Goal: Information Seeking & Learning: Learn about a topic

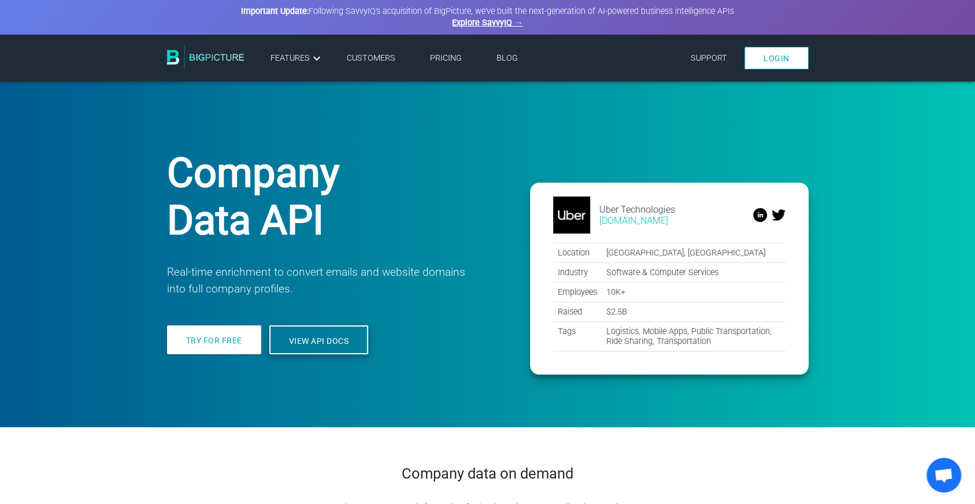
click at [335, 351] on link "View API docs" at bounding box center [318, 339] width 99 height 29
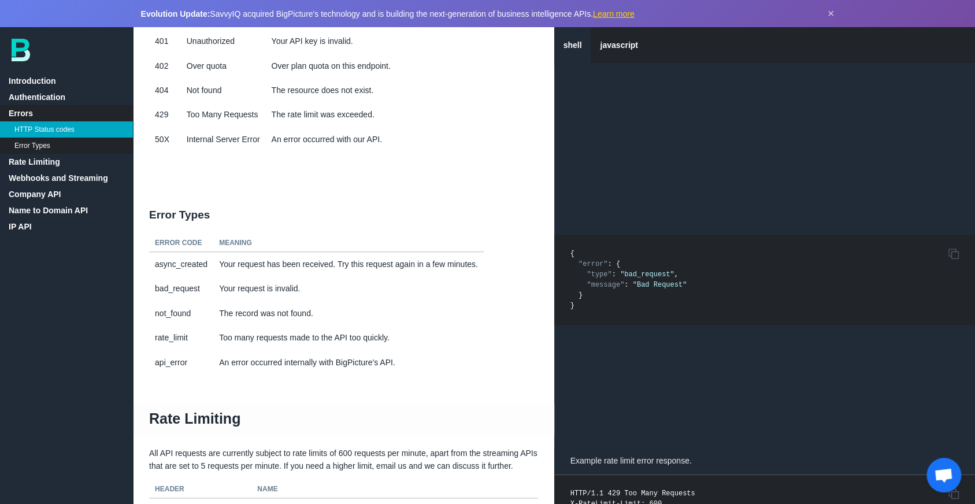
scroll to position [954, 0]
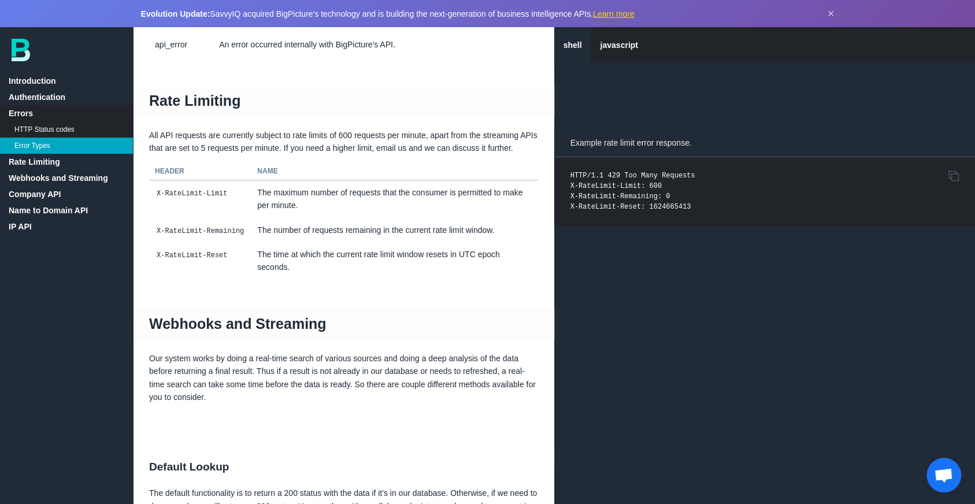
scroll to position [1510, 0]
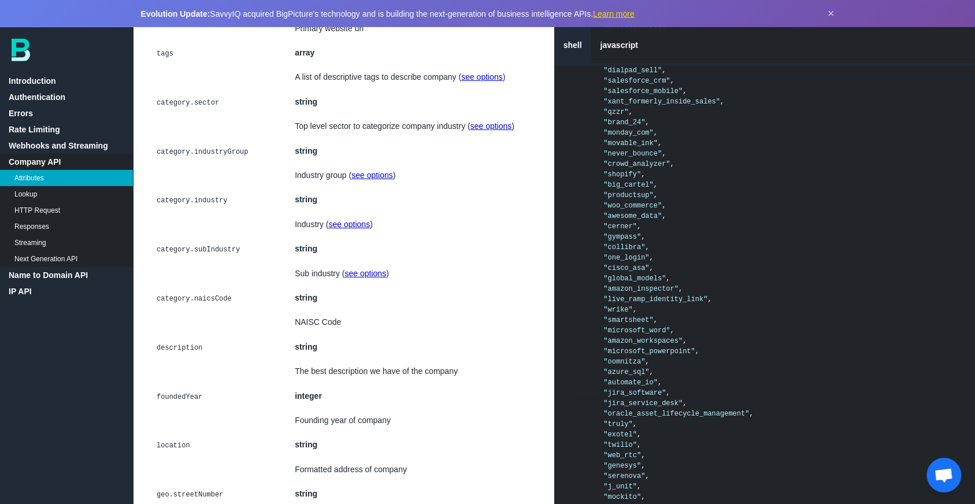
scroll to position [2781, 0]
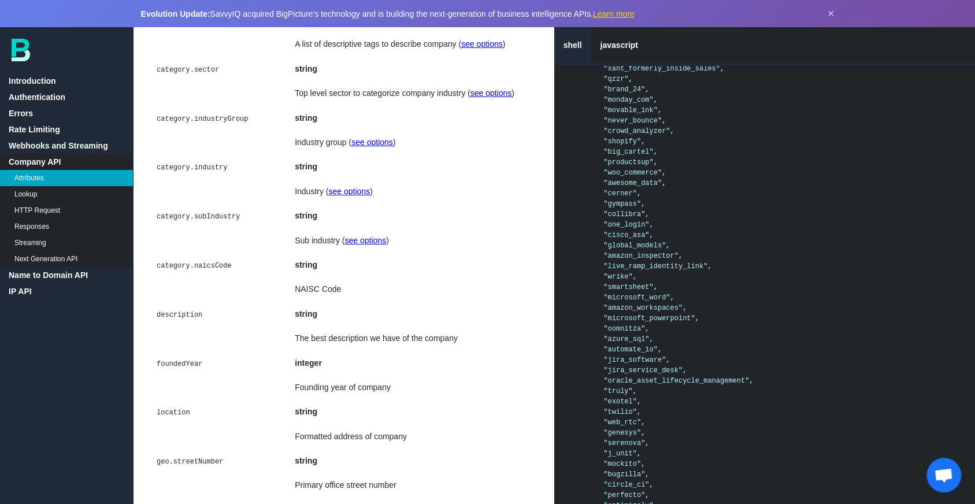
drag, startPoint x: 265, startPoint y: 264, endPoint x: 247, endPoint y: 238, distance: 30.8
drag, startPoint x: 246, startPoint y: 264, endPoint x: 246, endPoint y: 271, distance: 6.9
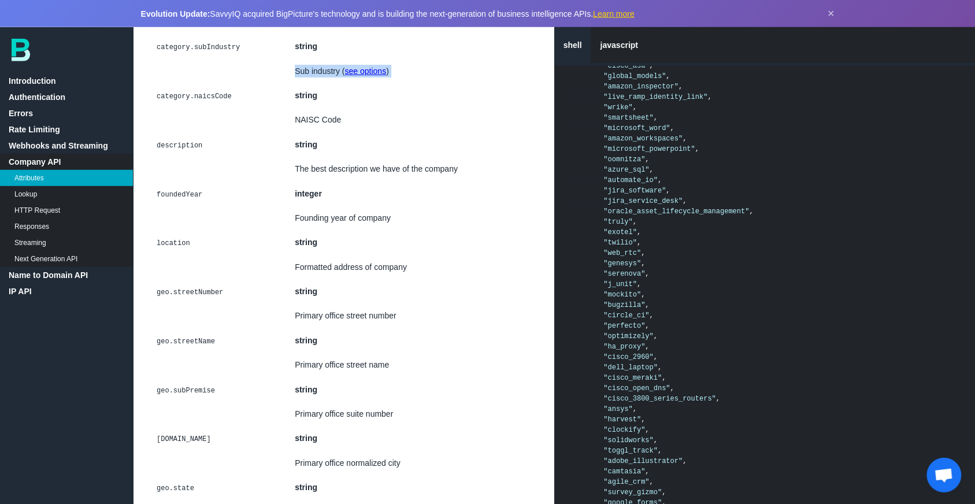
scroll to position [3020, 0]
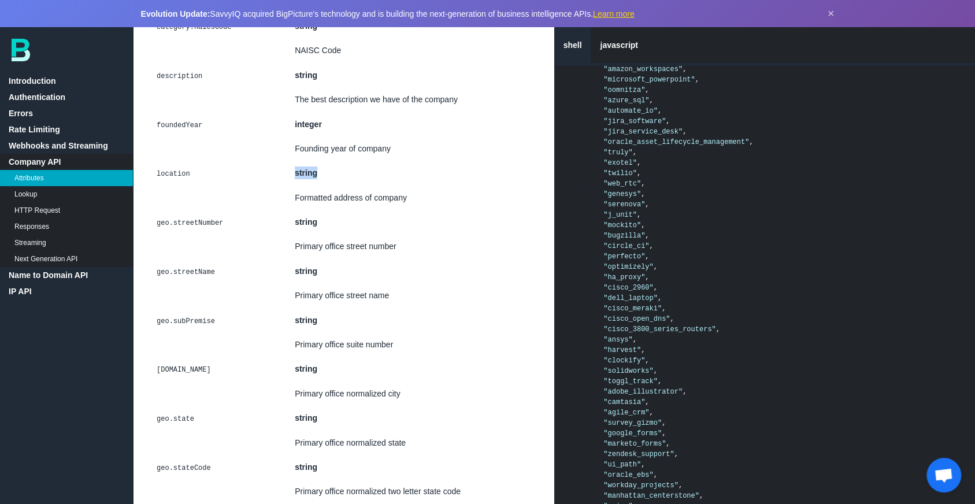
drag, startPoint x: 226, startPoint y: 210, endPoint x: 205, endPoint y: 187, distance: 31.1
click at [205, 185] on td "location" at bounding box center [219, 173] width 140 height 24
drag, startPoint x: 205, startPoint y: 187, endPoint x: 194, endPoint y: 167, distance: 23.0
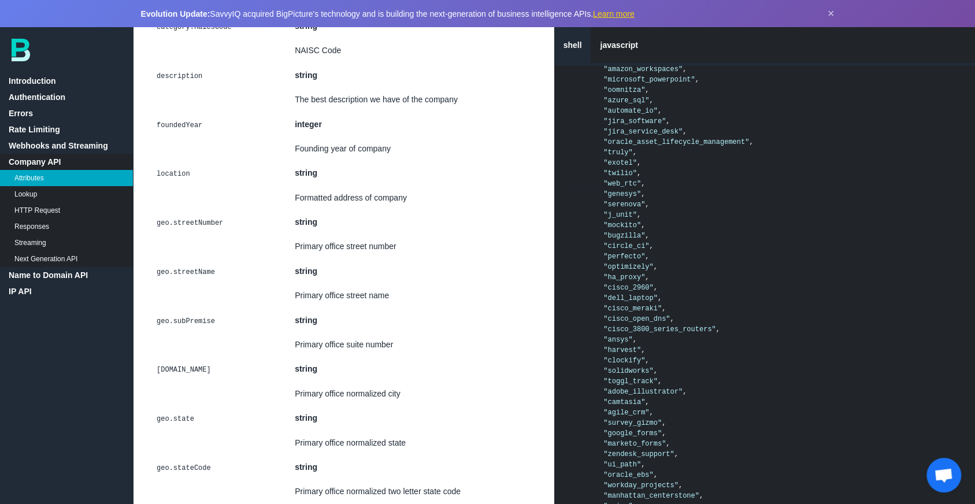
click at [194, 161] on td at bounding box center [219, 148] width 140 height 24
drag, startPoint x: 191, startPoint y: 157, endPoint x: 202, endPoint y: 198, distance: 42.3
click at [202, 185] on td "location" at bounding box center [219, 173] width 140 height 24
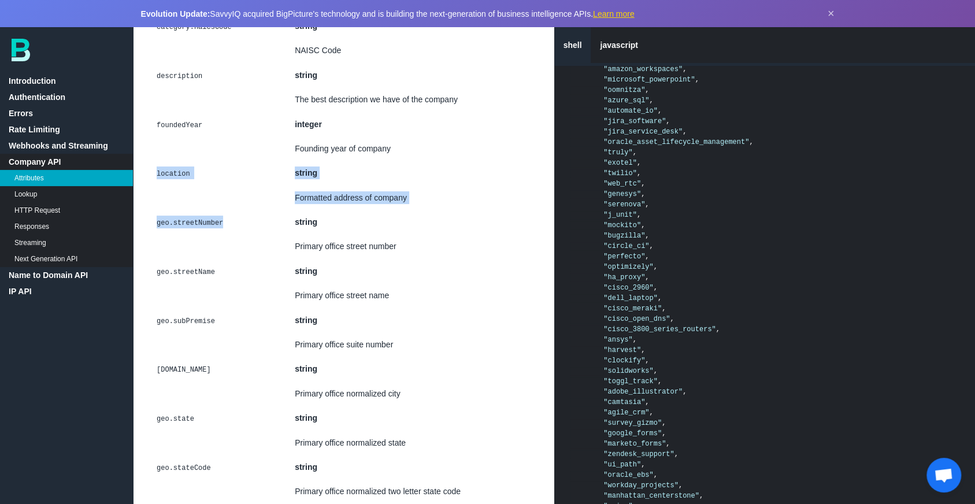
drag, startPoint x: 202, startPoint y: 198, endPoint x: 212, endPoint y: 244, distance: 47.4
click at [212, 234] on td "geo.streetNumber" at bounding box center [219, 222] width 140 height 24
drag, startPoint x: 212, startPoint y: 244, endPoint x: 213, endPoint y: 266, distance: 22.0
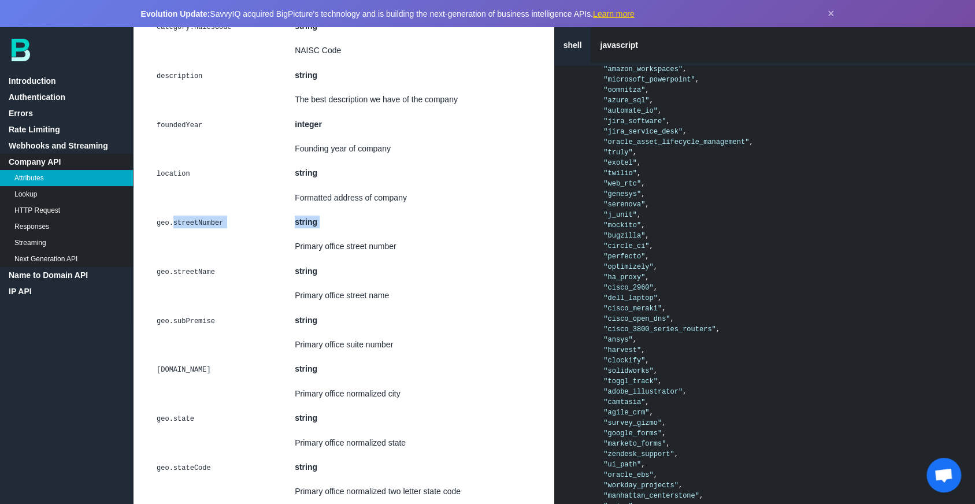
click at [213, 258] on td at bounding box center [219, 246] width 140 height 24
drag, startPoint x: 213, startPoint y: 266, endPoint x: 216, endPoint y: 290, distance: 23.9
click at [216, 283] on td "geo.streetName" at bounding box center [219, 271] width 140 height 24
click at [213, 308] on td at bounding box center [219, 295] width 140 height 24
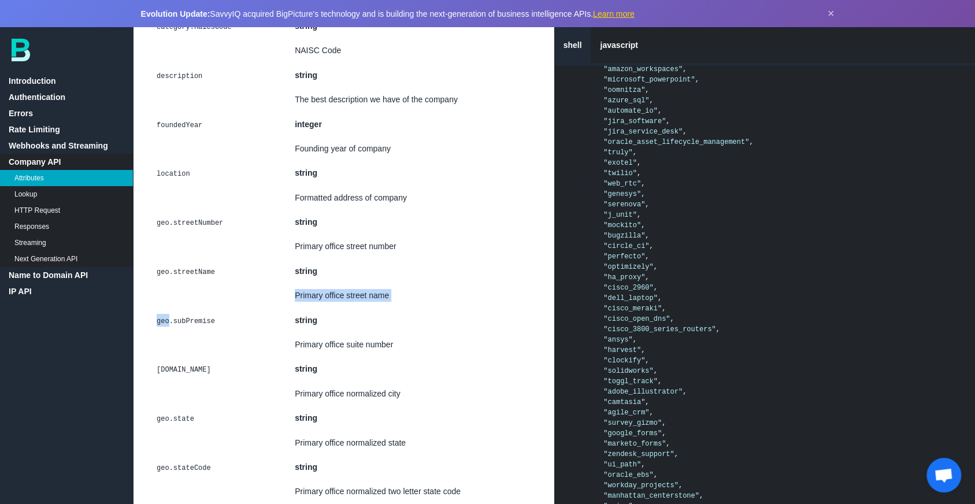
drag, startPoint x: 213, startPoint y: 317, endPoint x: 209, endPoint y: 327, distance: 11.4
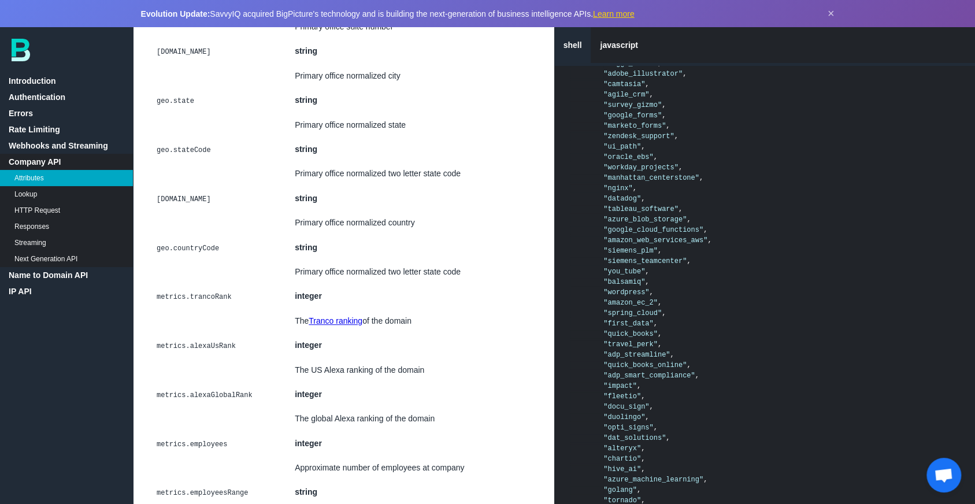
scroll to position [3576, 0]
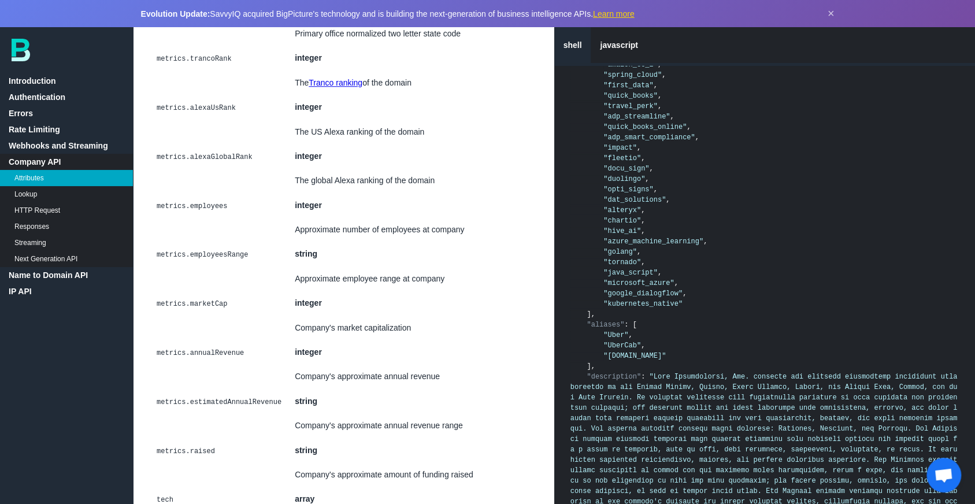
click at [198, 291] on td at bounding box center [219, 278] width 140 height 24
click at [178, 291] on td at bounding box center [219, 278] width 140 height 24
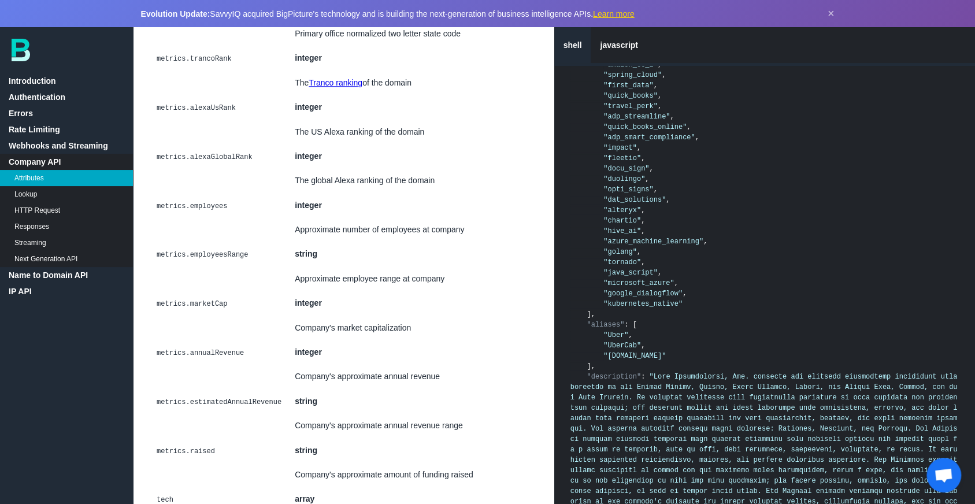
click at [173, 315] on td "metrics.marketCap" at bounding box center [219, 303] width 140 height 24
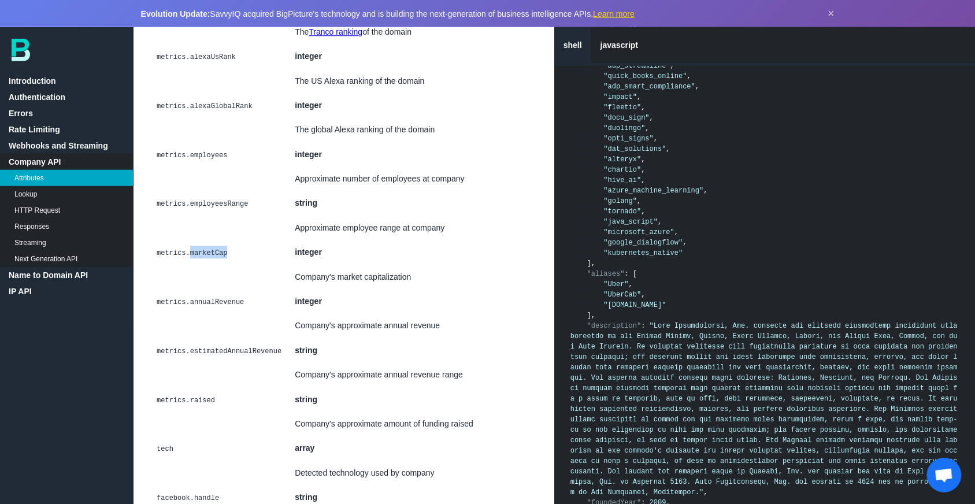
scroll to position [3656, 0]
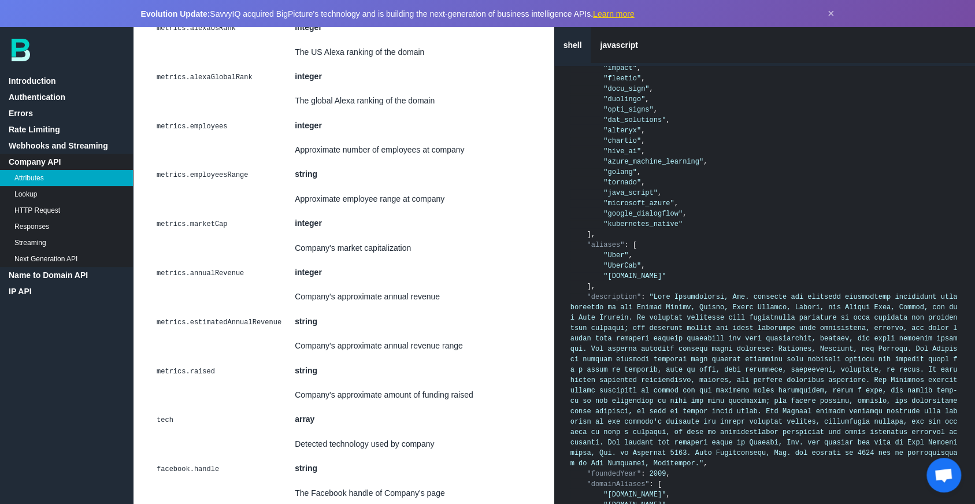
click at [173, 324] on td "metrics.estimatedAnnualRevenue" at bounding box center [219, 321] width 140 height 24
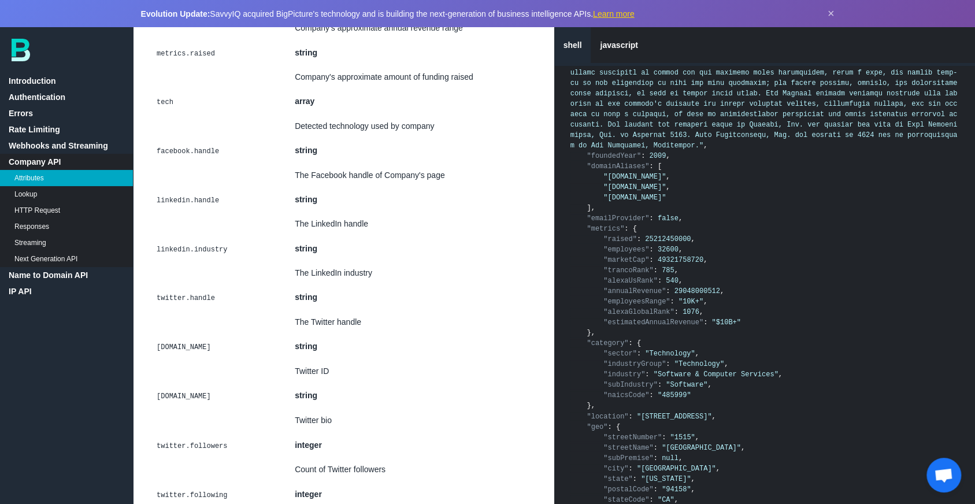
click at [173, 324] on td at bounding box center [219, 322] width 140 height 24
click at [164, 309] on td "twitter.handle" at bounding box center [219, 297] width 140 height 24
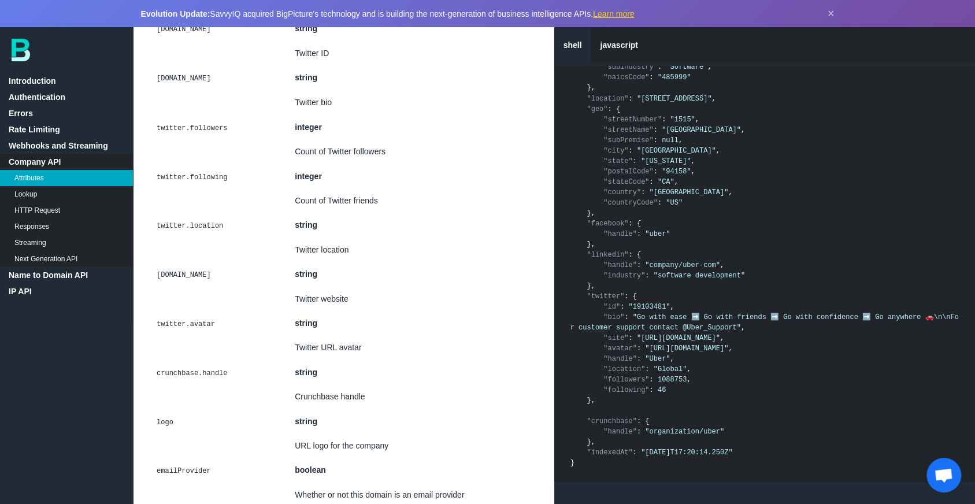
scroll to position [4451, 0]
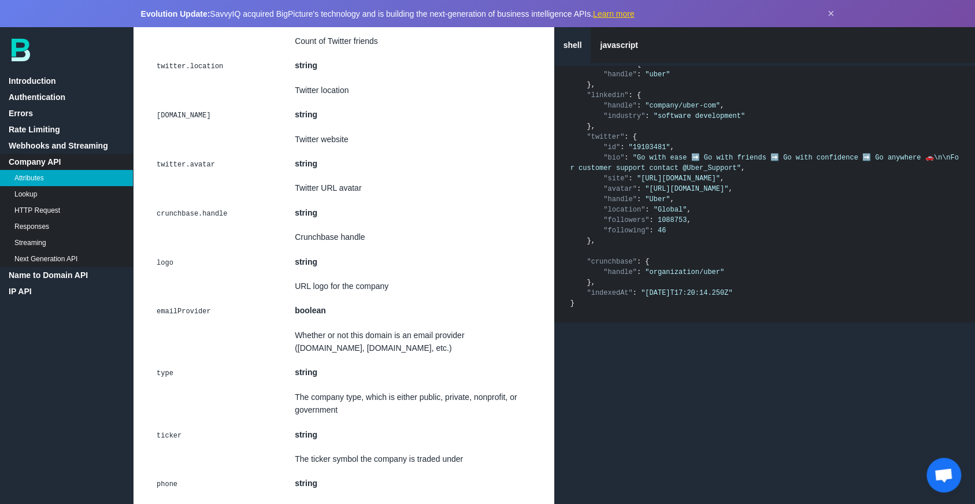
click at [164, 320] on td "emailProvider" at bounding box center [219, 310] width 140 height 24
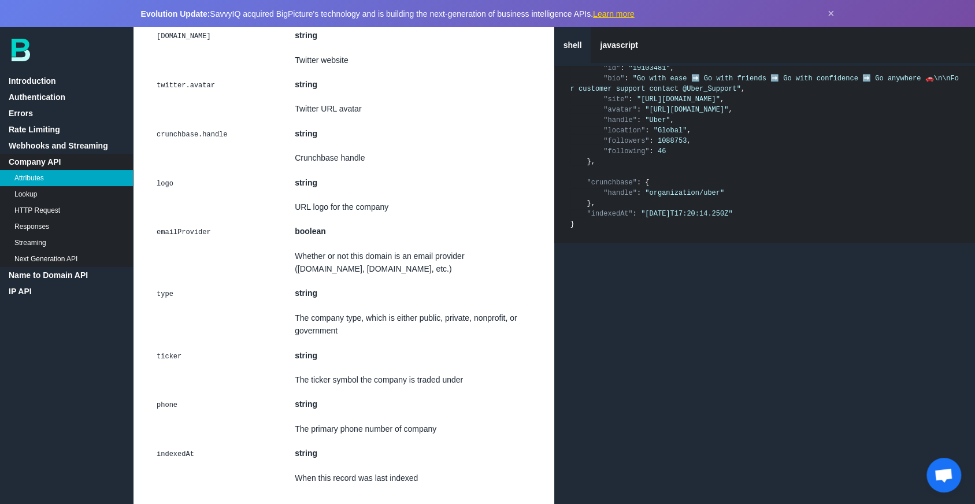
click at [164, 320] on td at bounding box center [219, 325] width 140 height 38
click at [162, 300] on code "type" at bounding box center [165, 294] width 20 height 12
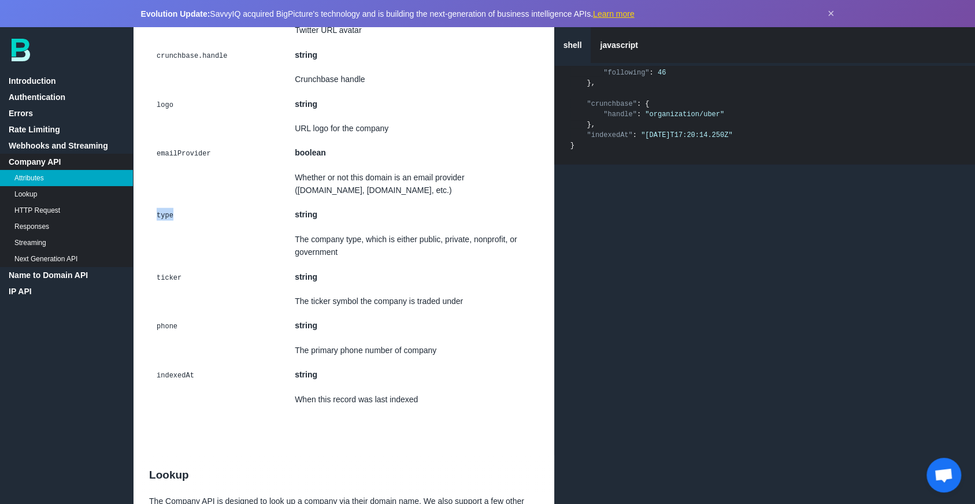
scroll to position [4610, 0]
click at [162, 311] on td at bounding box center [219, 300] width 140 height 24
click at [158, 283] on code "ticker" at bounding box center [169, 277] width 28 height 12
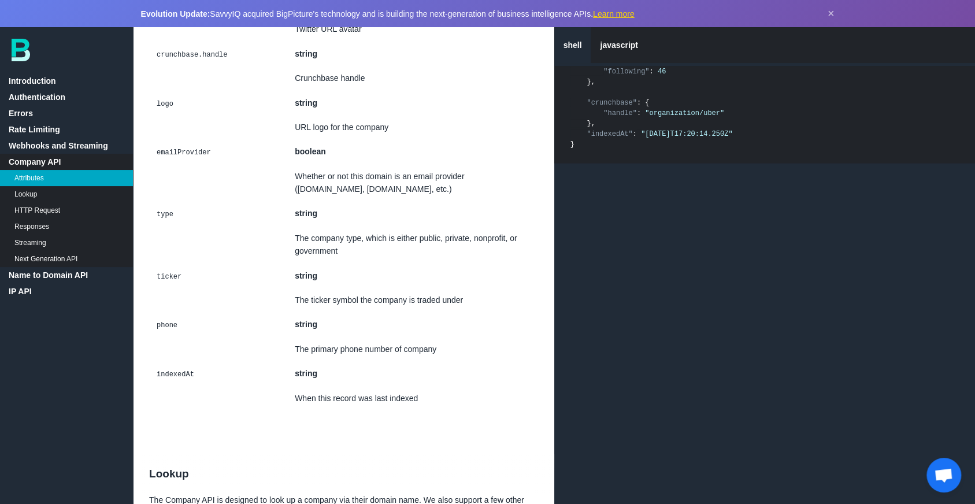
click at [153, 312] on td at bounding box center [219, 300] width 140 height 24
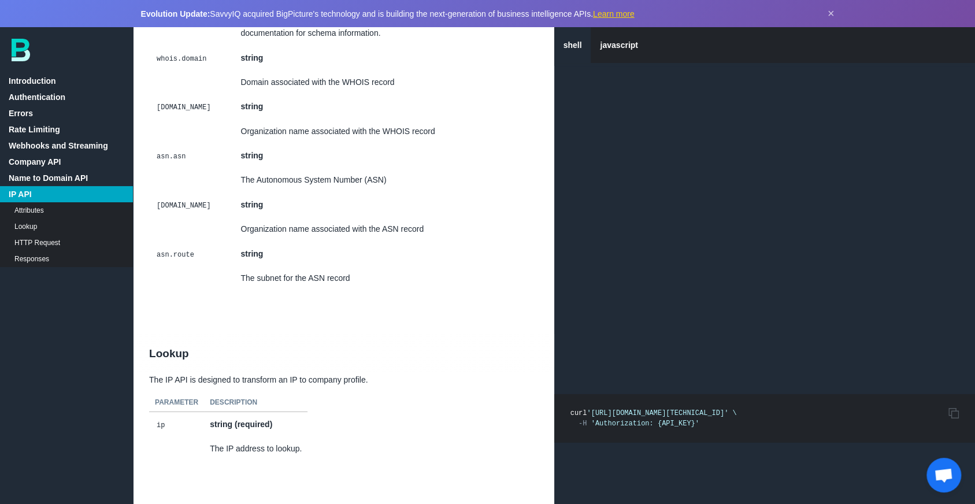
scroll to position [8402, 0]
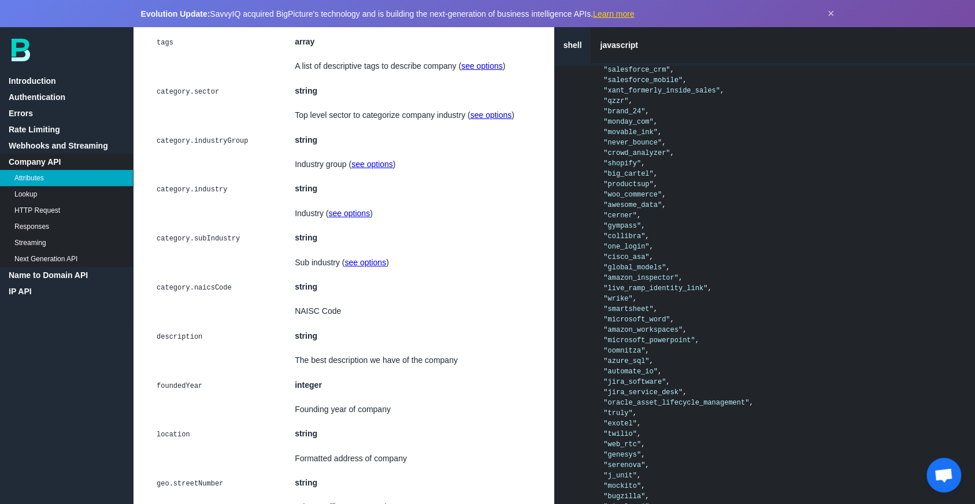
scroll to position [2442, 0]
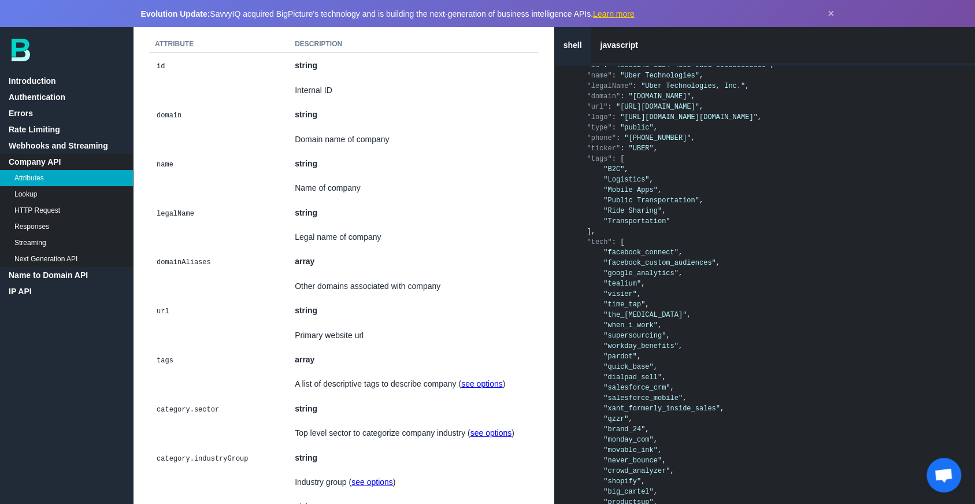
click at [194, 290] on td at bounding box center [219, 286] width 140 height 24
click at [189, 268] on code "domainAliases" at bounding box center [184, 263] width 58 height 12
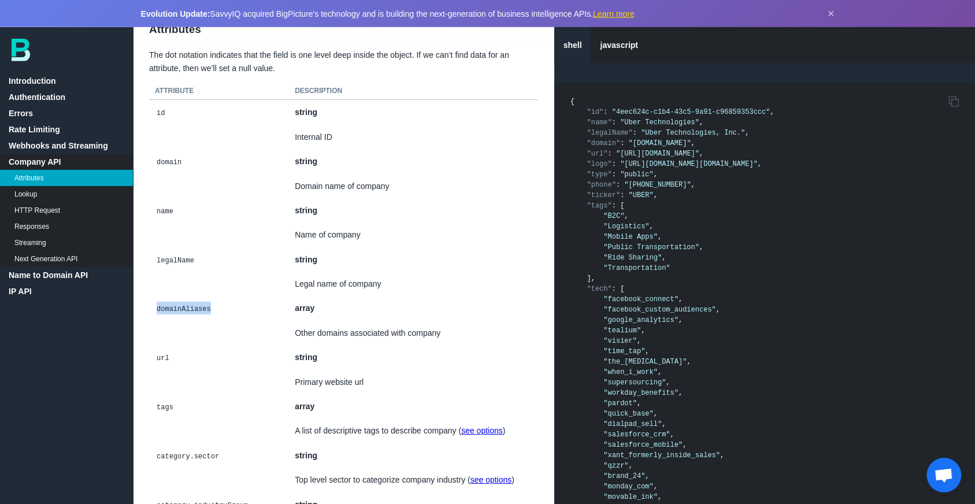
scroll to position [2362, 0]
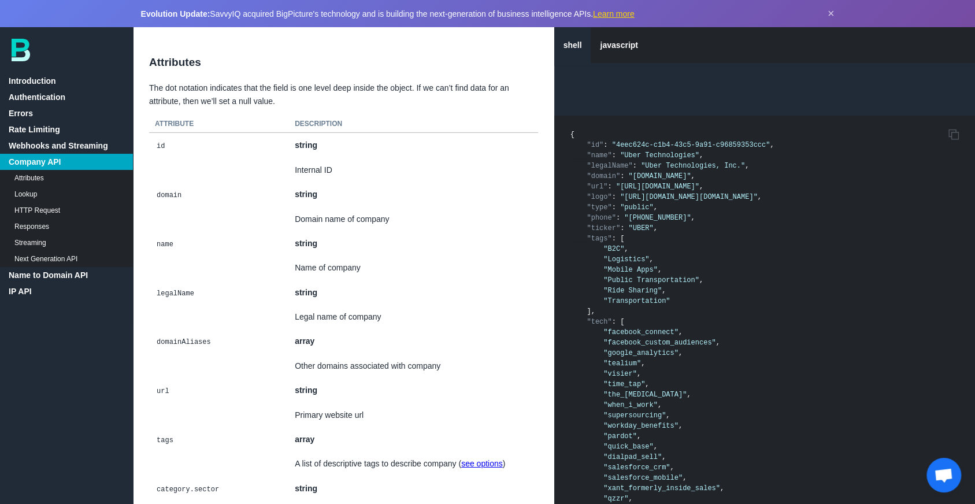
click at [189, 280] on td at bounding box center [219, 267] width 140 height 24
click at [176, 255] on td "name" at bounding box center [219, 243] width 140 height 24
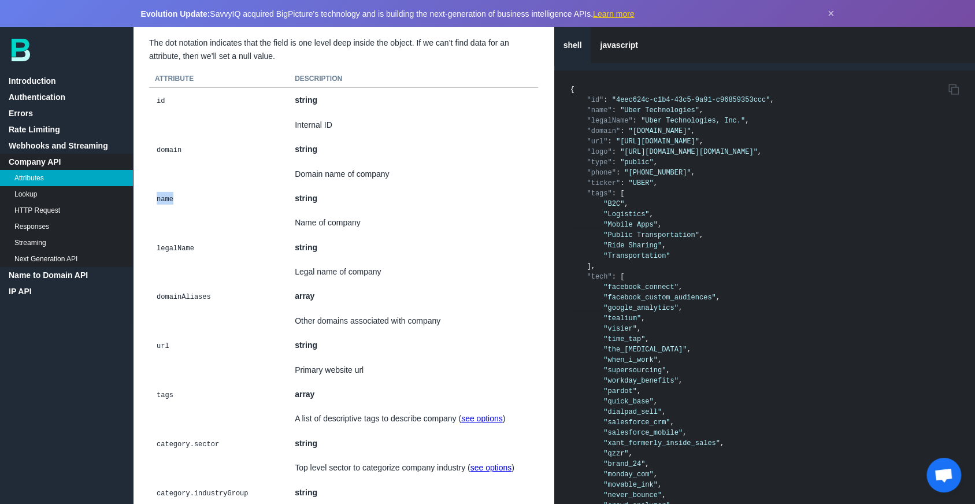
scroll to position [2442, 0]
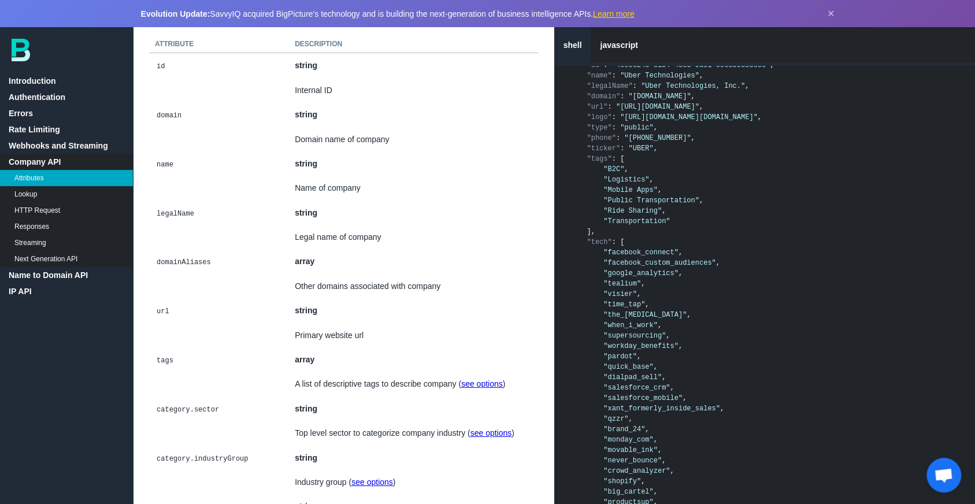
click at [176, 249] on td at bounding box center [219, 237] width 140 height 24
click at [165, 244] on td at bounding box center [219, 237] width 140 height 24
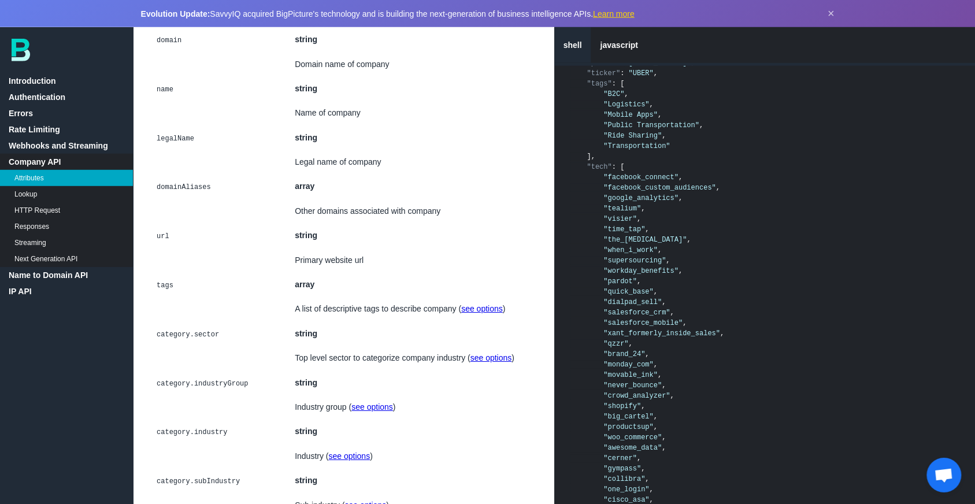
scroll to position [2521, 0]
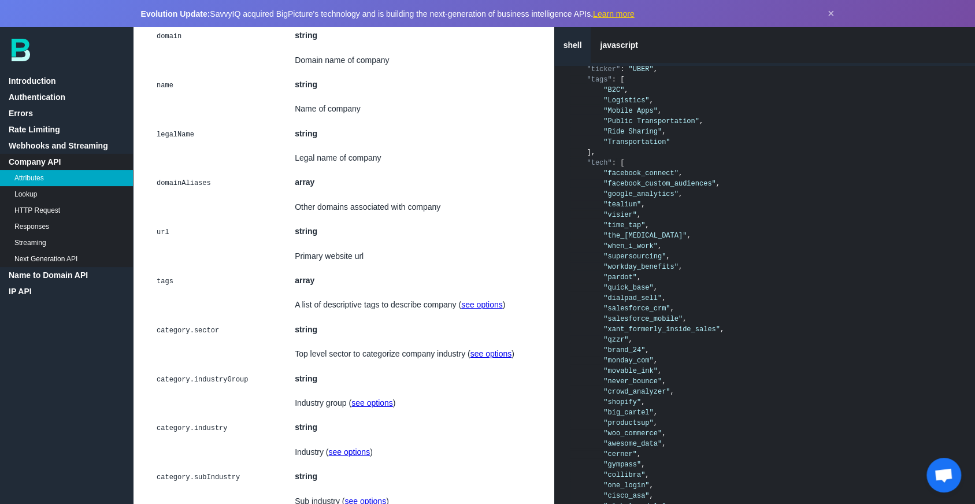
click at [165, 238] on code "url" at bounding box center [163, 233] width 16 height 12
click at [160, 268] on td at bounding box center [219, 256] width 140 height 24
click at [158, 287] on code "tags" at bounding box center [165, 282] width 20 height 12
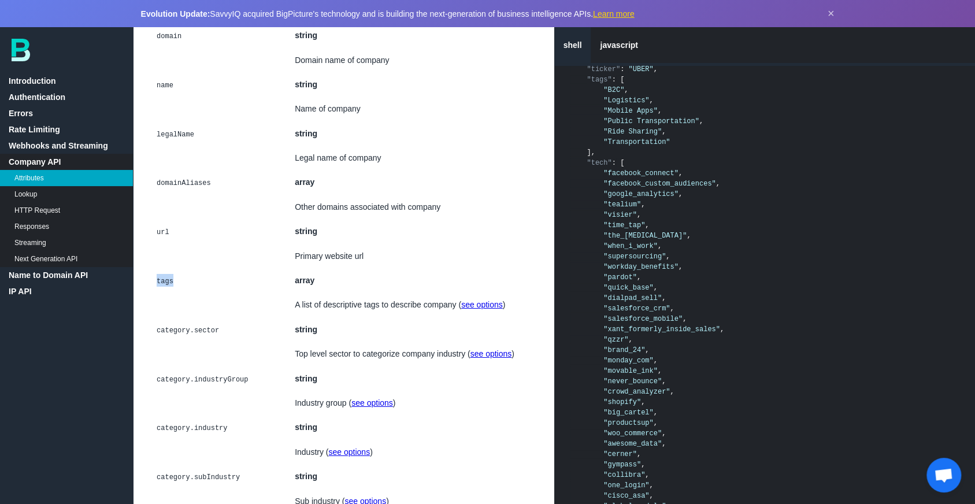
click at [158, 287] on code "tags" at bounding box center [165, 282] width 20 height 12
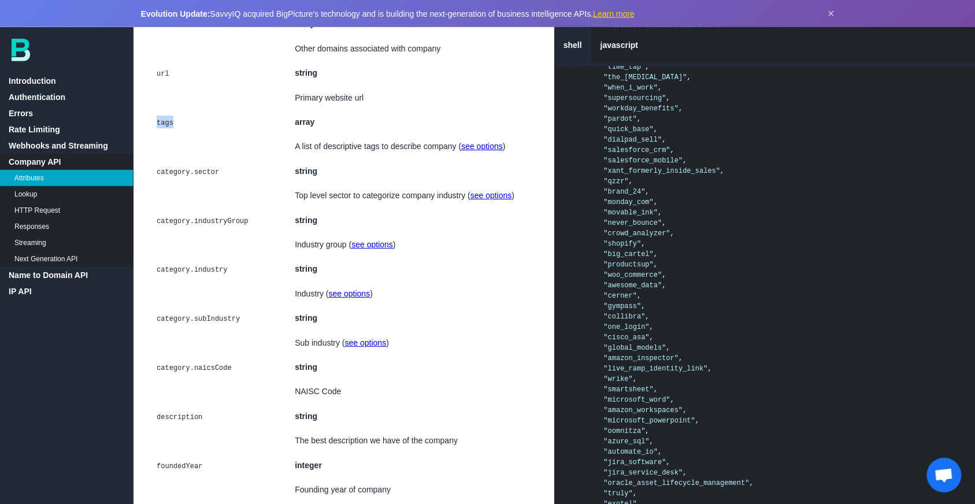
scroll to position [2680, 0]
click at [173, 256] on td at bounding box center [219, 244] width 140 height 24
click at [172, 256] on td at bounding box center [219, 244] width 140 height 24
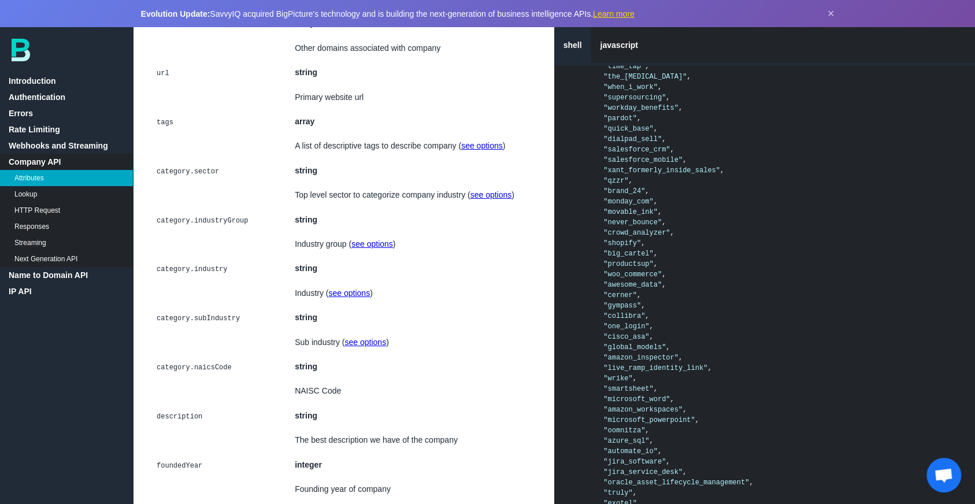
click at [172, 272] on td "category.industry" at bounding box center [219, 268] width 140 height 24
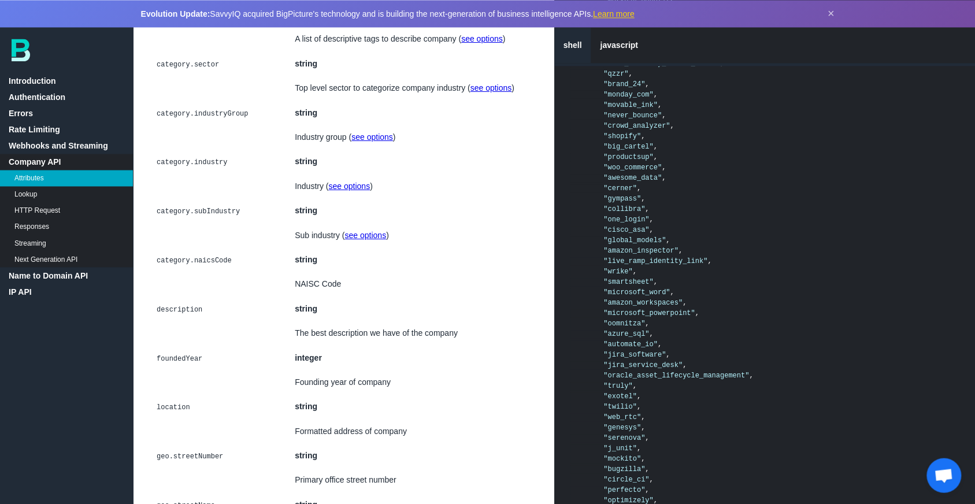
scroll to position [2918, 0]
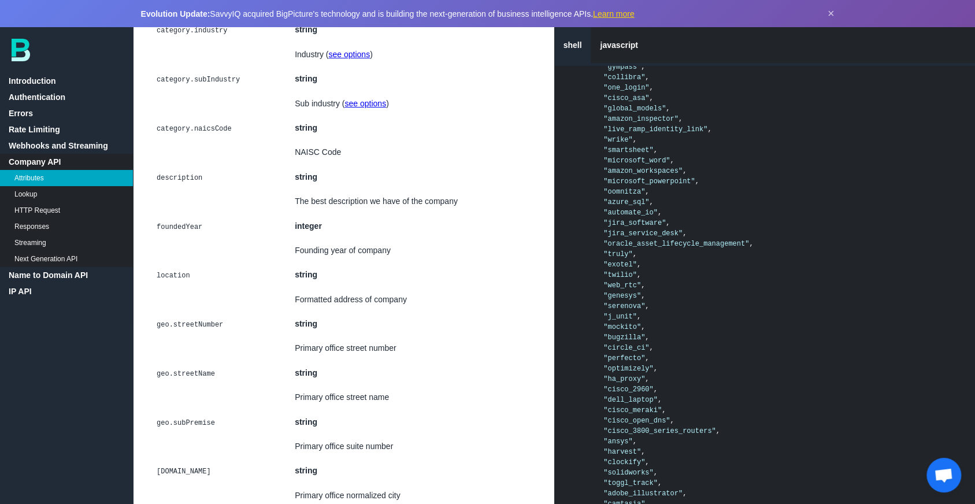
click at [171, 251] on td at bounding box center [219, 250] width 140 height 24
click at [169, 238] on td "foundedYear" at bounding box center [219, 226] width 140 height 24
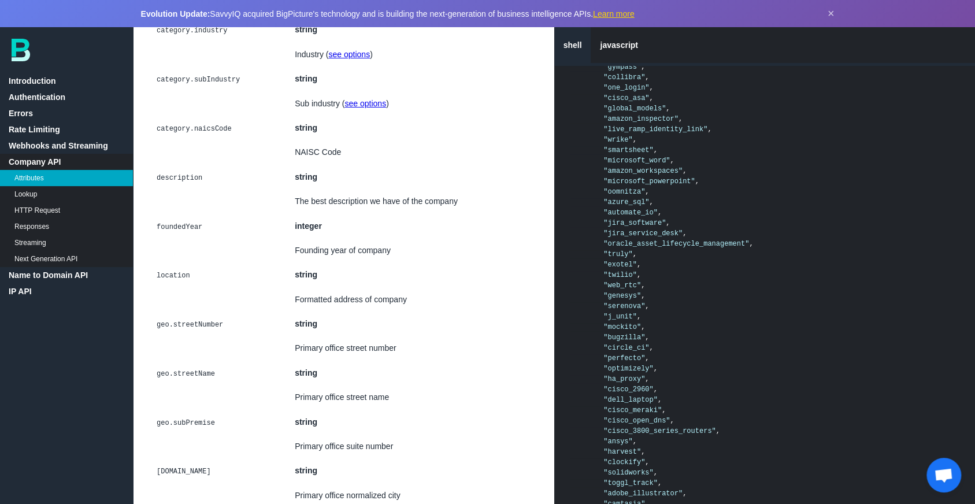
click at [163, 208] on td at bounding box center [219, 201] width 140 height 24
click at [163, 189] on td "description" at bounding box center [219, 177] width 140 height 24
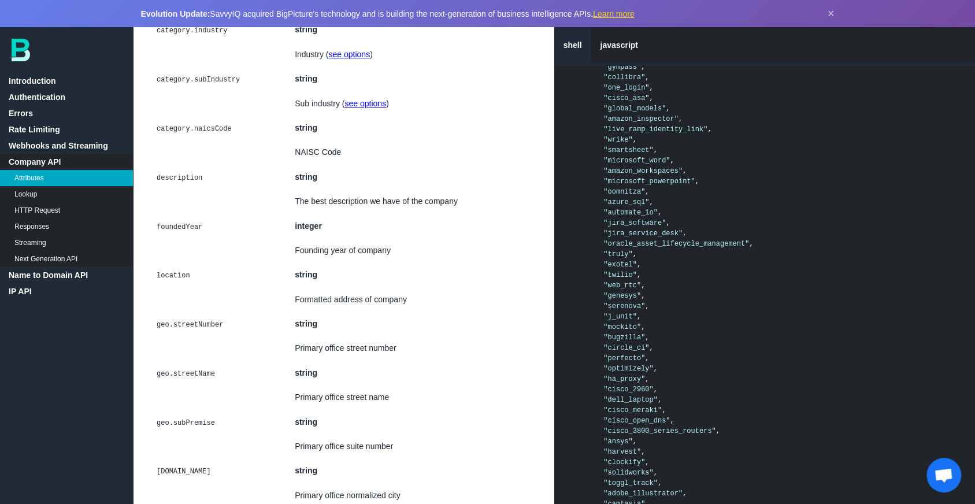
click at [162, 230] on td "foundedYear" at bounding box center [219, 226] width 140 height 24
click at [160, 282] on td "location" at bounding box center [219, 274] width 140 height 24
drag, startPoint x: 160, startPoint y: 282, endPoint x: 160, endPoint y: 291, distance: 9.8
click at [160, 287] on td "location" at bounding box center [219, 274] width 140 height 24
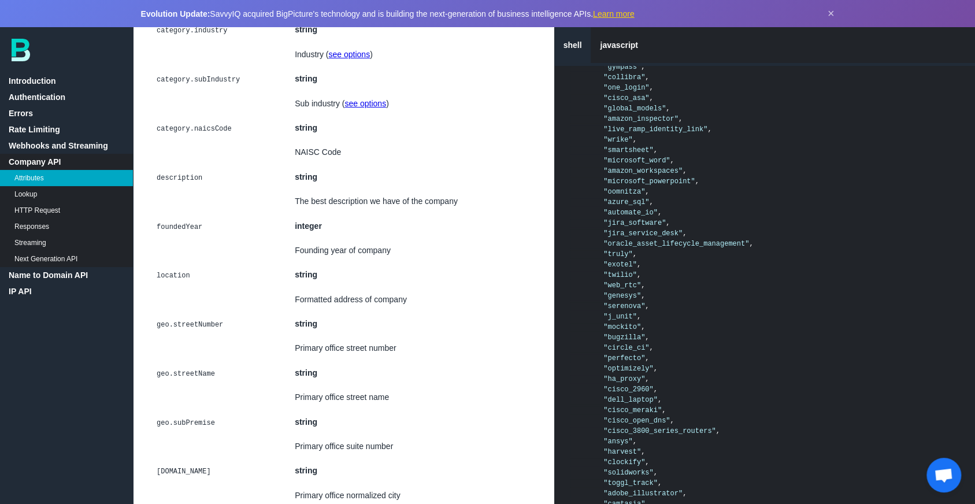
click at [162, 312] on td at bounding box center [219, 299] width 140 height 24
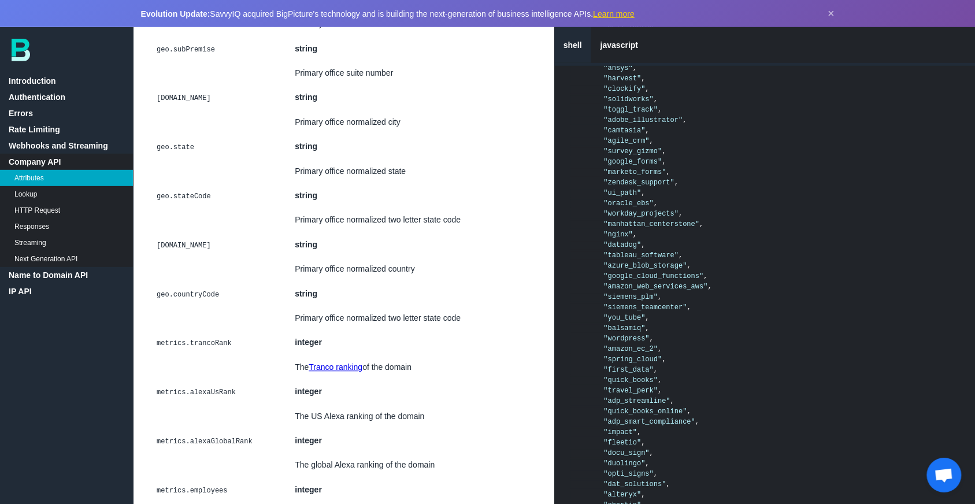
scroll to position [3316, 0]
